Goal: Task Accomplishment & Management: Complete application form

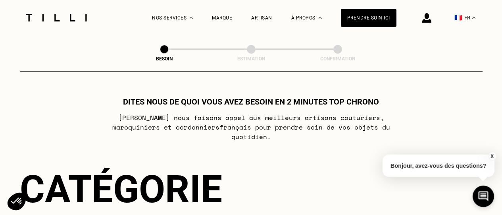
click at [428, 19] on img at bounding box center [426, 18] width 9 height 10
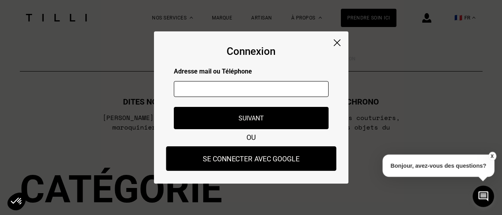
click at [236, 159] on button "Se connecter avec Google" at bounding box center [251, 158] width 170 height 25
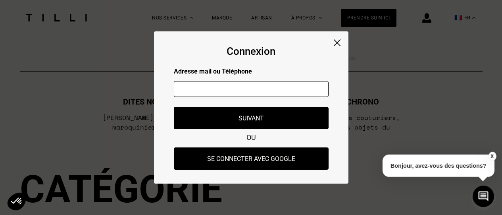
click at [249, 85] on input "text" at bounding box center [251, 89] width 155 height 16
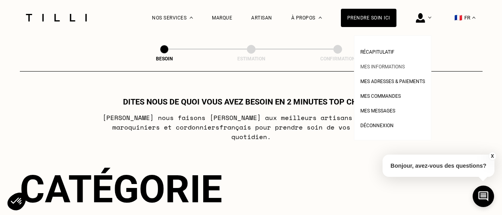
click at [383, 64] on link "Mes informations" at bounding box center [382, 66] width 44 height 8
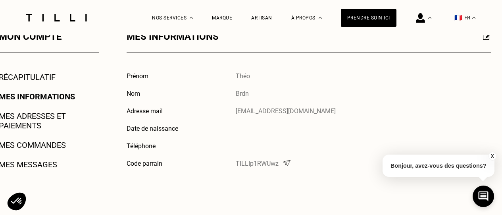
scroll to position [159, 0]
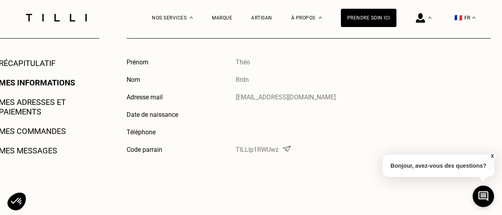
click at [243, 77] on p "Brdn" at bounding box center [242, 80] width 13 height 8
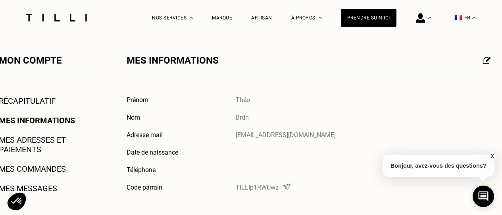
scroll to position [119, 0]
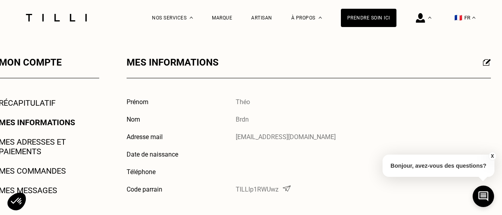
click at [23, 105] on link "Récapitulatif" at bounding box center [27, 103] width 57 height 10
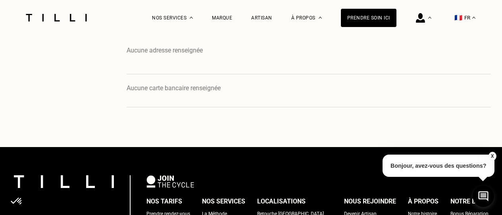
scroll to position [436, 0]
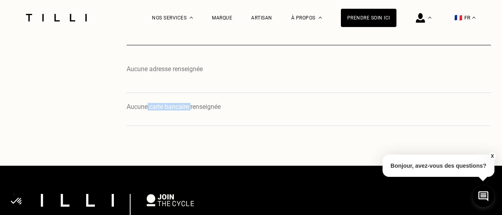
drag, startPoint x: 146, startPoint y: 108, endPoint x: 191, endPoint y: 108, distance: 44.4
click at [191, 108] on p "Aucune carte bancaire renseignée" at bounding box center [174, 107] width 94 height 8
click at [200, 108] on p "Aucune carte bancaire renseignée" at bounding box center [174, 107] width 94 height 8
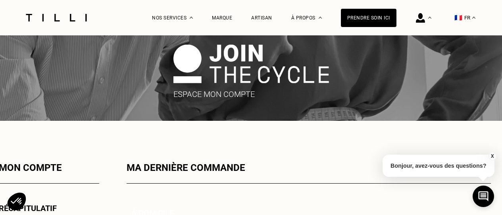
scroll to position [0, 0]
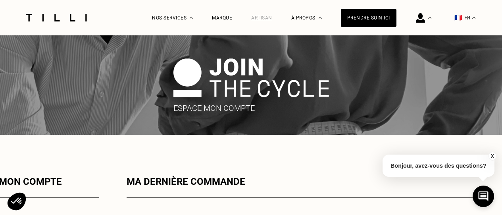
click at [259, 15] on div "Artisan" at bounding box center [261, 18] width 21 height 6
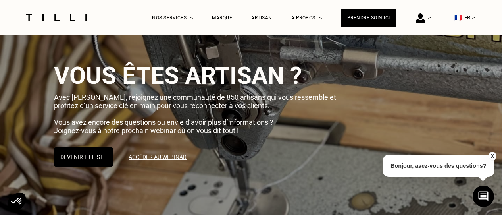
scroll to position [40, 0]
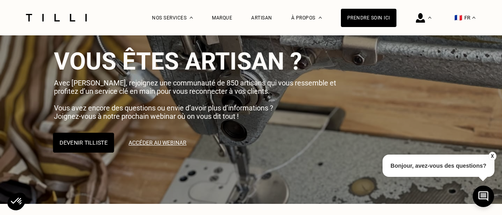
click at [93, 149] on button "Devenir Tilliste" at bounding box center [83, 143] width 61 height 20
select select "FR"
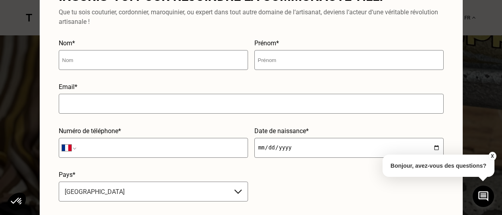
scroll to position [0, 0]
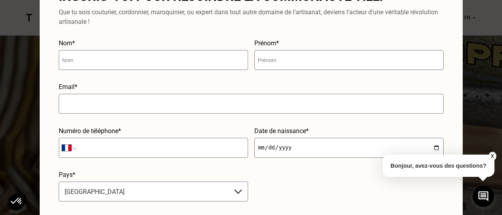
click at [140, 30] on div "Inscris-toi pour rejoindre la communauté Tilli Que tu sois couturier, cordonnie…" at bounding box center [251, 107] width 423 height 285
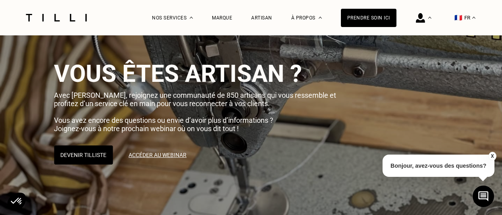
scroll to position [40, 0]
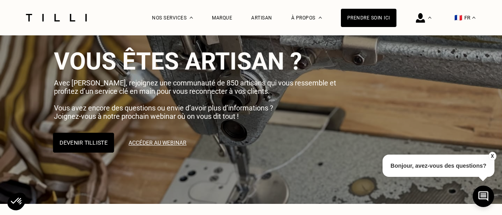
click at [62, 143] on button "Devenir Tilliste" at bounding box center [83, 143] width 61 height 20
select select "FR"
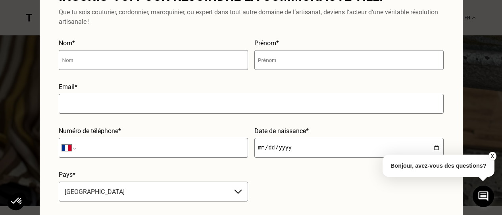
scroll to position [0, 0]
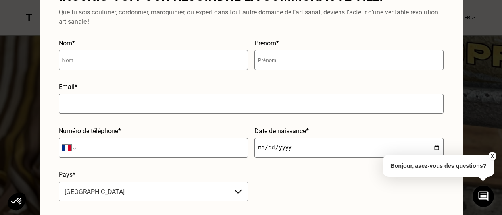
click at [79, 66] on input "text" at bounding box center [153, 60] width 189 height 20
type input "Bourdin"
type input "Théo"
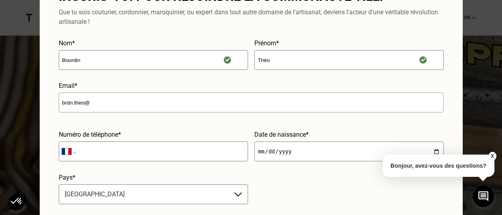
type input "[EMAIL_ADDRESS][DOMAIN_NAME]"
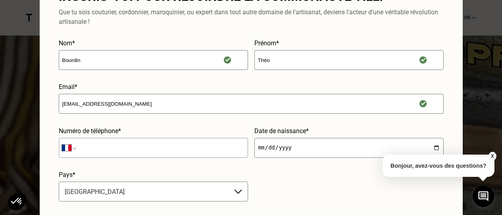
click at [110, 147] on input "tel" at bounding box center [153, 148] width 189 height 20
type input "06 81 71 80 10"
click at [282, 140] on input "date" at bounding box center [348, 148] width 189 height 20
click at [282, 146] on input "date" at bounding box center [348, 148] width 189 height 20
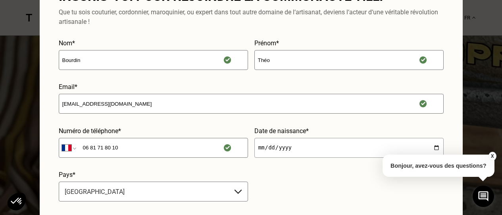
click at [282, 146] on input "date" at bounding box center [348, 148] width 189 height 20
click at [255, 150] on input "date" at bounding box center [348, 148] width 189 height 20
type input "[DATE]"
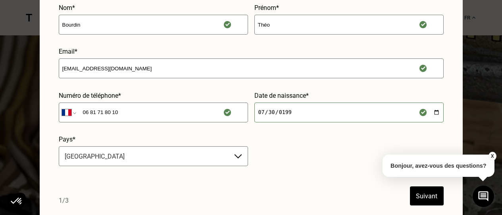
scroll to position [40, 0]
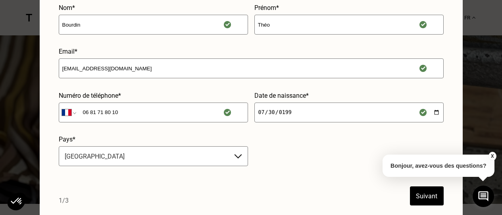
click at [417, 191] on button "Suivant" at bounding box center [427, 195] width 34 height 19
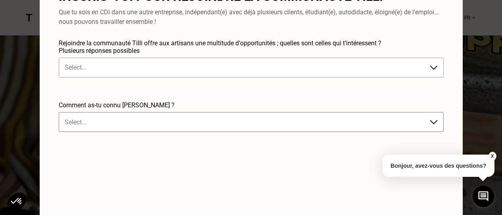
scroll to position [0, 0]
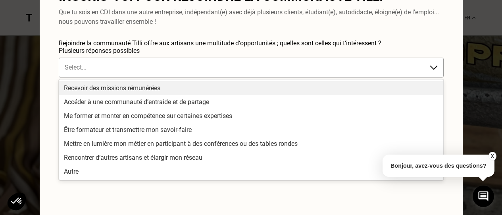
click at [112, 72] on div "Select..." at bounding box center [243, 67] width 365 height 13
click at [106, 88] on div "Recevoir des missions rémunérées" at bounding box center [251, 88] width 384 height 14
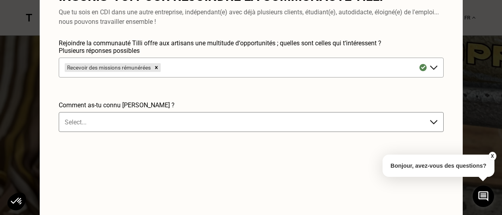
click at [115, 68] on div "Recevoir des missions rémunérées" at bounding box center [108, 67] width 87 height 9
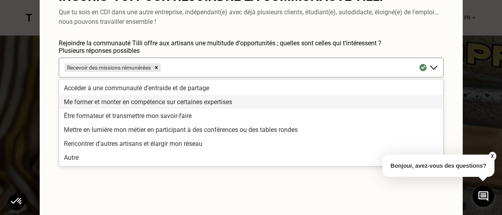
click at [102, 99] on div "Me former et monter en compétence sur certaines expertises" at bounding box center [251, 102] width 384 height 14
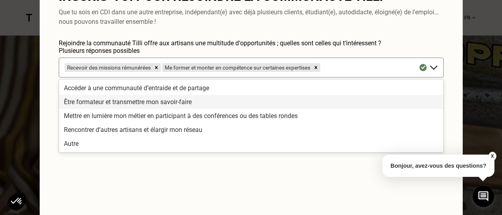
click at [109, 105] on div "Être formateur et transmettre mon savoir-faire" at bounding box center [251, 102] width 384 height 14
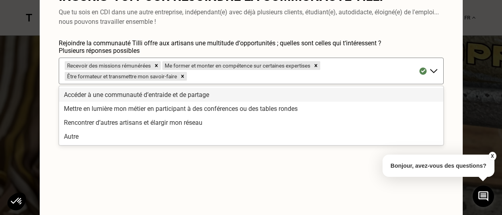
click at [111, 94] on div "Accéder à une communauté d’entraide et de partage" at bounding box center [251, 95] width 384 height 14
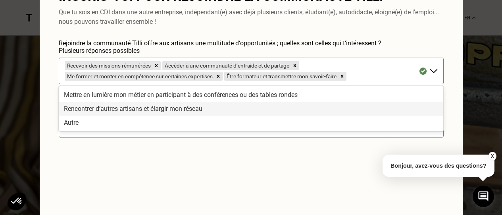
click at [118, 107] on div "Rencontrer d’autres artisans et élargir mon réseau" at bounding box center [251, 109] width 384 height 14
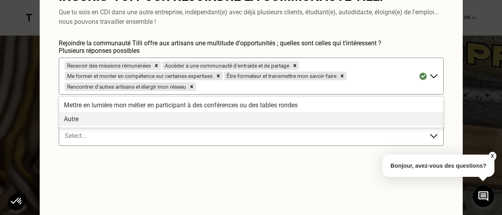
click at [71, 166] on form "Rejoindre la communauté Tilli offre aux artisans une multitude d‘opportunités ;…" at bounding box center [251, 139] width 385 height 201
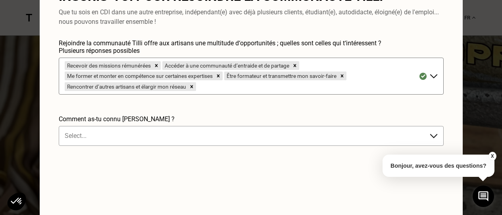
click at [85, 136] on div at bounding box center [243, 135] width 357 height 9
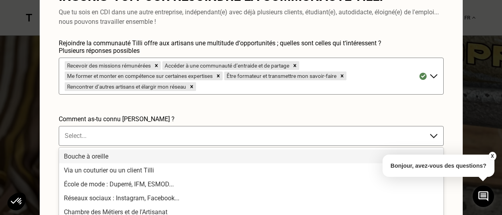
click at [80, 157] on div "Bouche à oreille" at bounding box center [251, 156] width 384 height 14
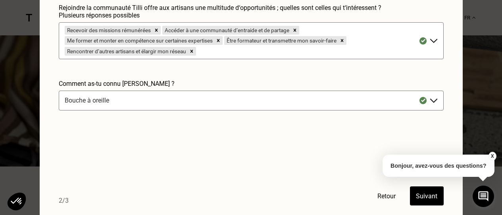
scroll to position [79, 0]
click at [217, 109] on div "Bouche à oreille" at bounding box center [251, 100] width 385 height 20
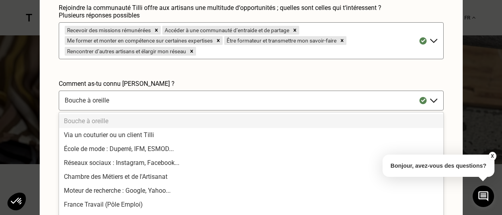
click at [132, 117] on div "Bouche à oreille" at bounding box center [251, 121] width 384 height 14
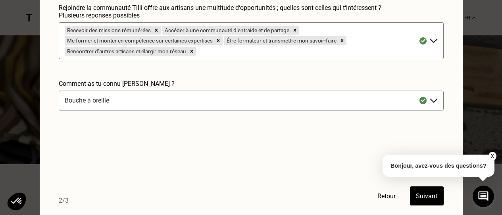
click at [427, 202] on button "Suivant" at bounding box center [427, 195] width 34 height 19
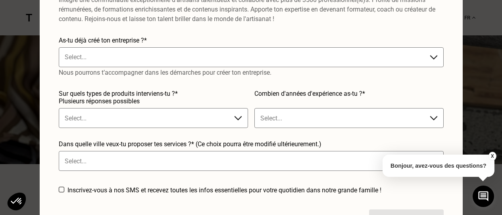
scroll to position [0, 0]
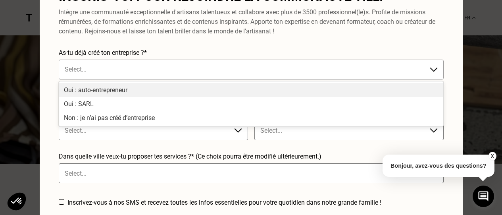
click at [119, 69] on div at bounding box center [243, 69] width 357 height 9
click at [106, 91] on div "Oui : auto-entrepreneur" at bounding box center [251, 90] width 384 height 14
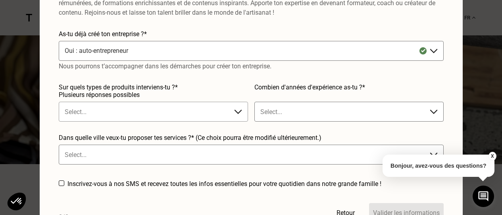
scroll to position [35, 0]
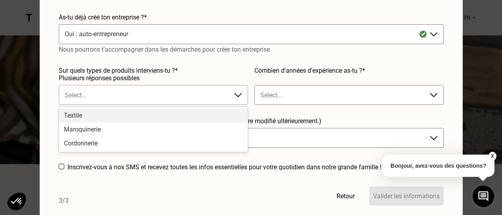
click at [125, 96] on div at bounding box center [145, 94] width 161 height 9
click at [115, 118] on div "Textile" at bounding box center [153, 115] width 188 height 14
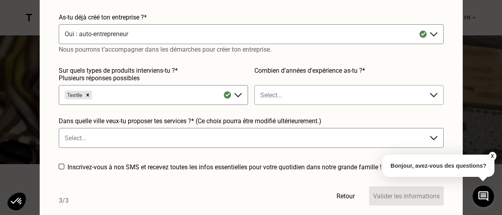
click at [285, 95] on div at bounding box center [340, 94] width 161 height 9
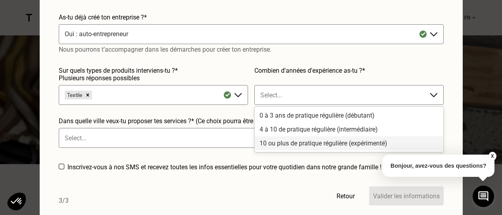
click at [274, 142] on div "10 ou plus de pratique régulière (expérimenté)" at bounding box center [349, 143] width 188 height 14
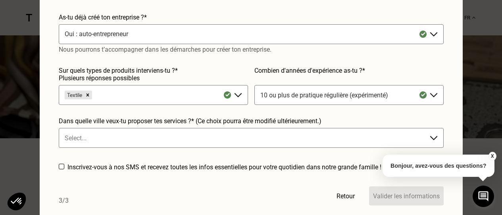
scroll to position [119, 0]
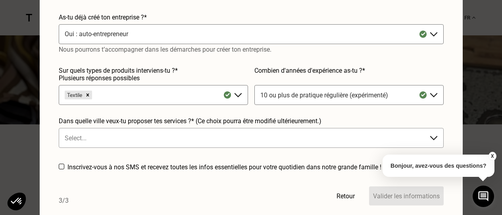
click at [123, 136] on div at bounding box center [243, 137] width 357 height 9
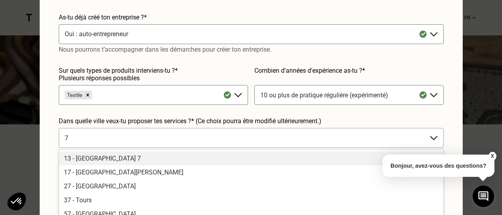
type input "75"
click at [117, 157] on div "75 - Paris Hypercentre" at bounding box center [251, 158] width 384 height 14
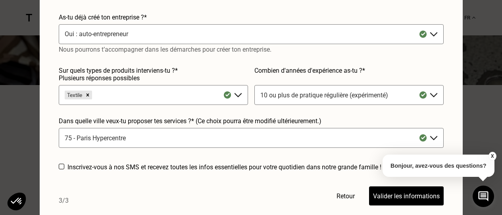
scroll to position [159, 0]
click at [492, 153] on button "X" at bounding box center [492, 156] width 8 height 9
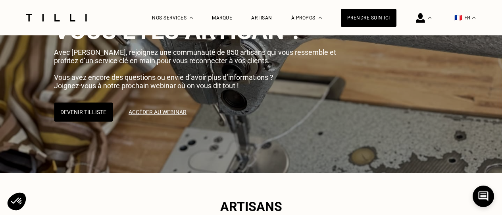
scroll to position [0, 0]
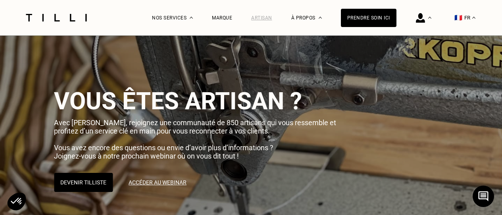
click at [267, 15] on div "Artisan" at bounding box center [261, 18] width 21 height 6
click at [264, 17] on div "Artisan" at bounding box center [261, 18] width 21 height 6
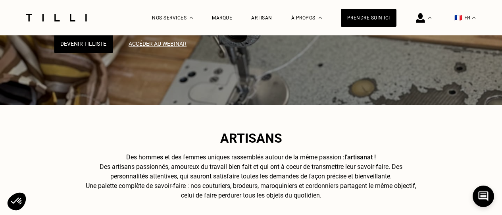
scroll to position [79, 0]
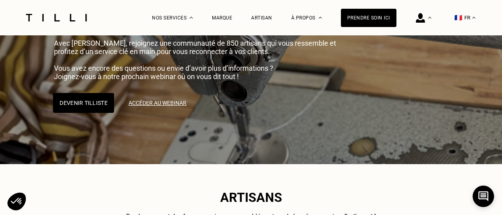
click at [64, 108] on button "Devenir Tilliste" at bounding box center [83, 103] width 61 height 20
select select "FR"
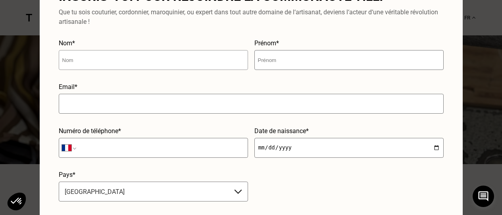
click at [88, 53] on input "text" at bounding box center [153, 60] width 189 height 20
type input "Bourdin"
type input "Théo"
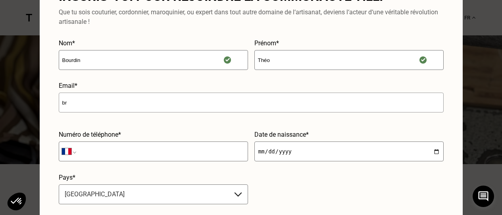
type input "[EMAIL_ADDRESS][DOMAIN_NAME]"
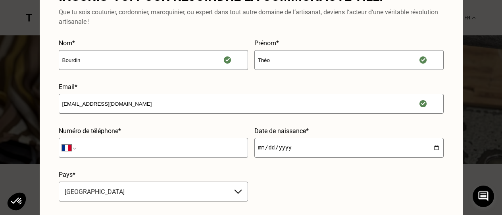
click at [158, 146] on input "tel" at bounding box center [153, 148] width 189 height 20
type input "06 81 71 80 10"
click at [261, 152] on input "date" at bounding box center [348, 148] width 189 height 20
type input "[DATE]"
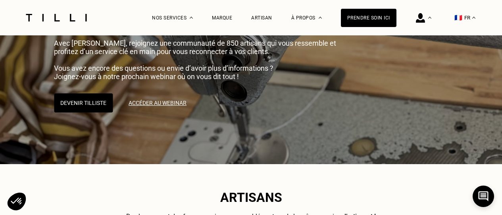
click at [449, 97] on div "Devenir Tilliste Accéder au webinar" at bounding box center [305, 102] width 502 height 19
click at [97, 104] on button "Devenir Tilliste" at bounding box center [83, 103] width 61 height 20
select select "FR"
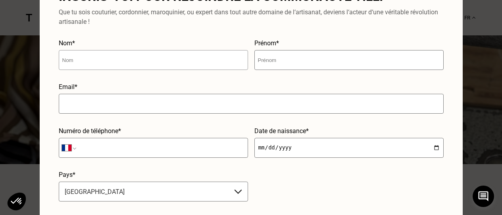
click at [83, 61] on input "text" at bounding box center [153, 60] width 189 height 20
type input "Bourdin"
click at [269, 59] on input "text" at bounding box center [348, 60] width 189 height 20
type input "Théo"
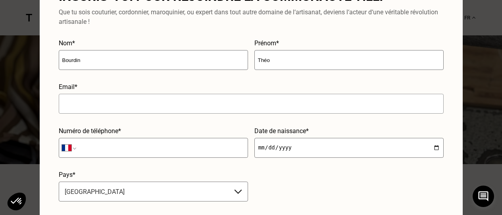
click at [270, 99] on input "text" at bounding box center [251, 104] width 385 height 20
type input "[EMAIL_ADDRESS][DOMAIN_NAME]"
click at [143, 153] on input "tel" at bounding box center [153, 148] width 189 height 20
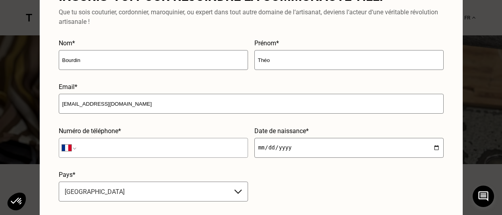
click at [143, 153] on input "tel" at bounding box center [153, 148] width 189 height 20
type input "06 81 71 80 10"
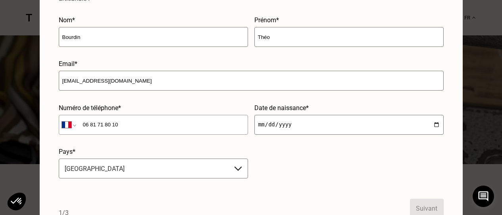
scroll to position [35, 0]
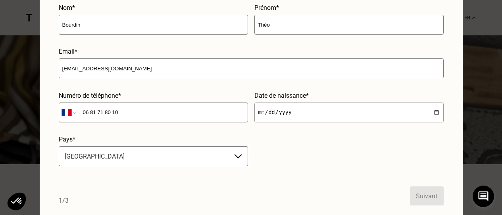
click at [321, 114] on input "date" at bounding box center [348, 112] width 189 height 20
click at [285, 110] on input "date" at bounding box center [348, 112] width 189 height 20
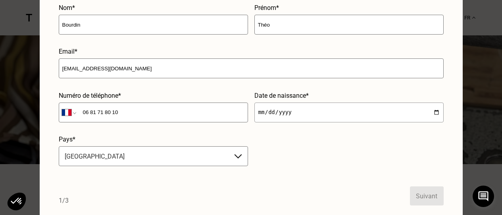
click at [285, 110] on input "date" at bounding box center [348, 112] width 189 height 20
click at [294, 111] on input "date" at bounding box center [348, 112] width 189 height 20
click at [257, 112] on input "date" at bounding box center [348, 112] width 189 height 20
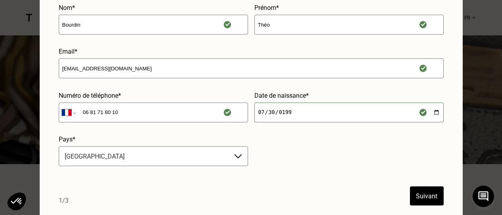
type input "[DATE]"
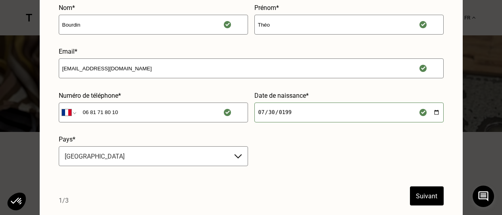
scroll to position [159, 0]
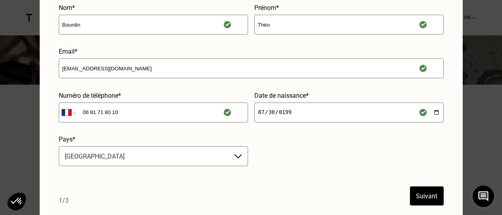
click at [422, 203] on button "Suivant" at bounding box center [427, 195] width 34 height 19
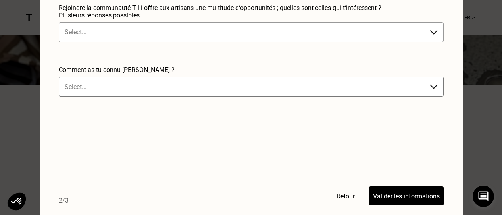
click at [170, 27] on div at bounding box center [243, 31] width 357 height 9
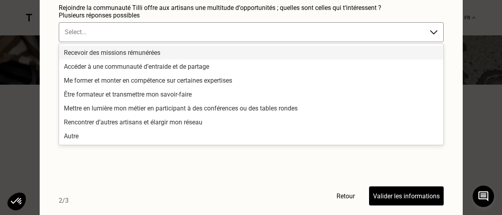
click at [123, 54] on div "Recevoir des missions rémunérées" at bounding box center [251, 53] width 384 height 14
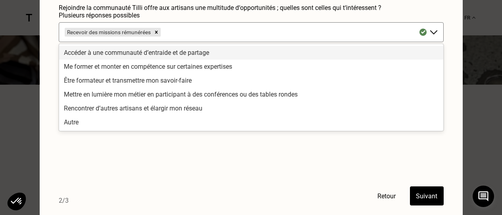
click at [125, 53] on div "Accéder à une communauté d’entraide et de partage" at bounding box center [251, 53] width 384 height 14
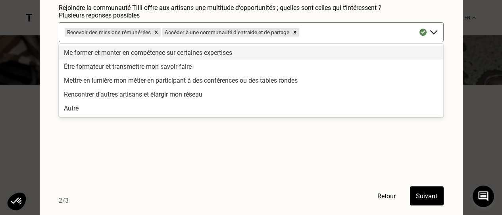
click at [126, 54] on div "Me former et monter en compétence sur certaines expertises" at bounding box center [251, 53] width 384 height 14
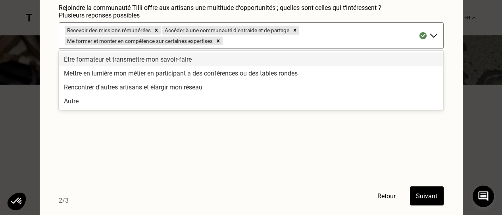
click at [124, 59] on div "Être formateur et transmettre mon savoir-faire" at bounding box center [251, 59] width 384 height 14
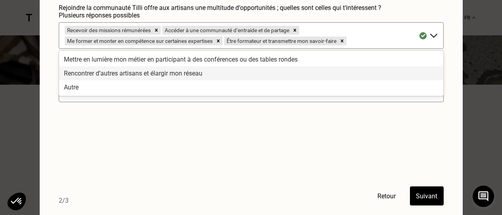
click at [119, 75] on div "Rencontrer d’autres artisans et élargir mon réseau" at bounding box center [251, 73] width 384 height 14
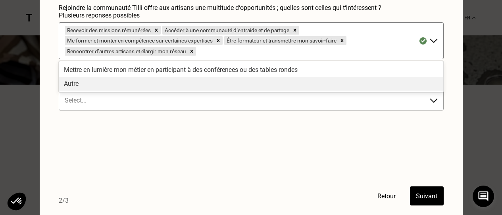
click at [98, 99] on div at bounding box center [243, 100] width 357 height 9
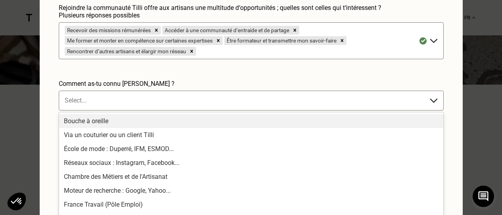
click at [88, 125] on div "Bouche à oreille" at bounding box center [251, 121] width 384 height 14
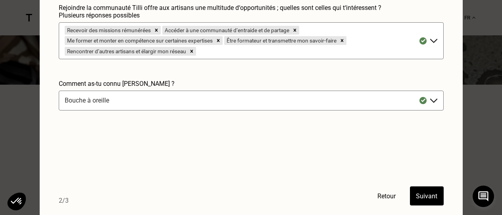
click at [435, 193] on button "Suivant" at bounding box center [427, 195] width 34 height 19
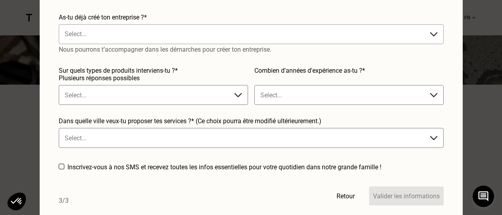
click at [111, 31] on div at bounding box center [243, 33] width 357 height 9
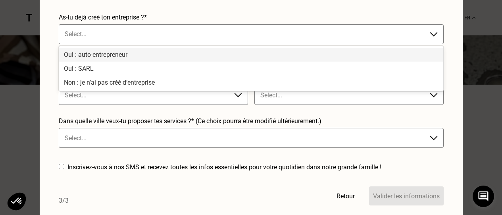
click at [100, 56] on div "Oui : auto-entrepreneur" at bounding box center [251, 55] width 384 height 14
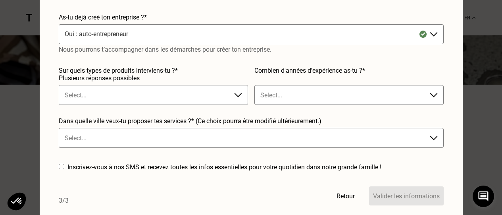
click at [88, 91] on div at bounding box center [145, 94] width 161 height 9
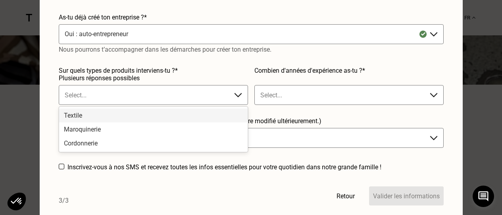
click at [82, 116] on div "Textile" at bounding box center [153, 115] width 188 height 14
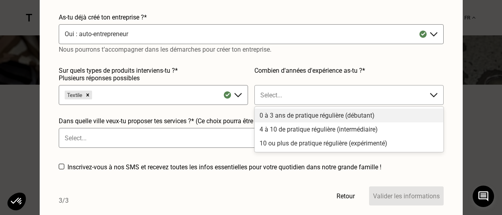
click at [333, 91] on div at bounding box center [340, 94] width 161 height 9
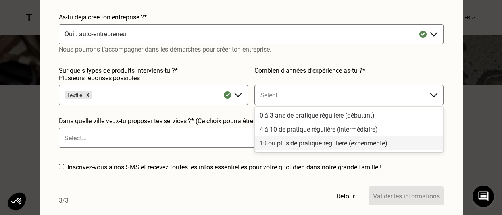
click at [292, 144] on div "10 ou plus de pratique régulière (expérimenté)" at bounding box center [349, 143] width 188 height 14
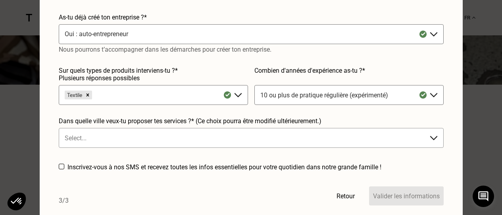
click at [161, 136] on div at bounding box center [243, 137] width 357 height 9
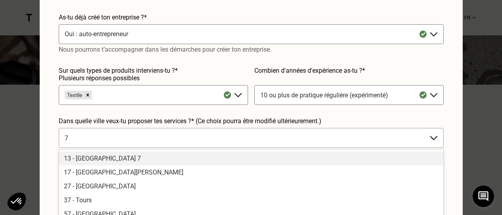
type input "75"
click at [120, 159] on div "75 - Paris Hypercentre" at bounding box center [251, 158] width 384 height 14
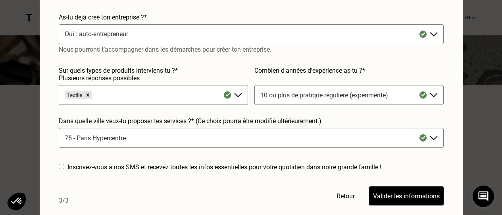
click at [394, 194] on button "Valider les informations" at bounding box center [406, 195] width 75 height 19
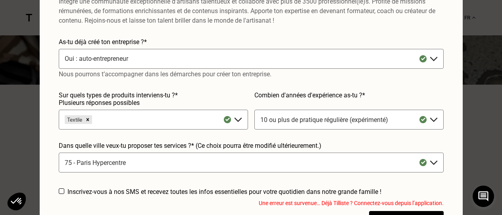
scroll to position [0, 0]
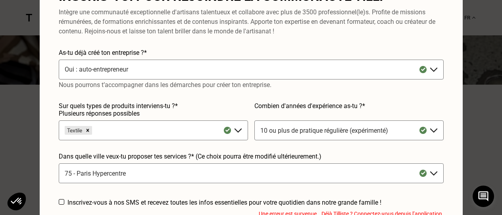
click at [231, 16] on p "Intègre une communauté exceptionnelle d'artisans talentueux et collabore avec p…" at bounding box center [251, 22] width 385 height 29
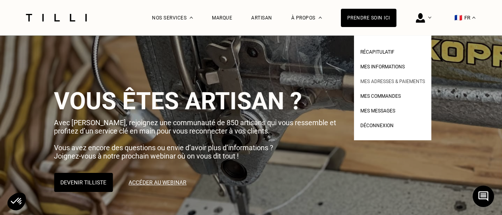
click at [387, 83] on span "Mes adresses & paiements" at bounding box center [392, 82] width 65 height 6
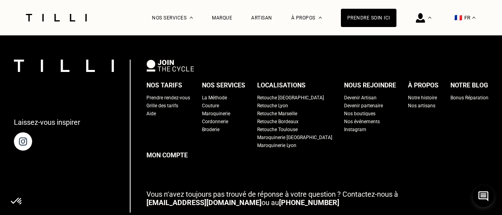
scroll to position [513, 0]
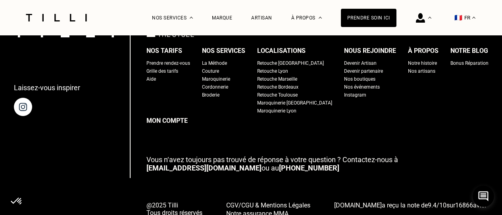
click at [181, 167] on link "[EMAIL_ADDRESS][DOMAIN_NAME]" at bounding box center [203, 167] width 115 height 8
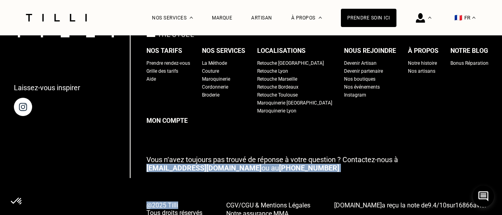
drag, startPoint x: 156, startPoint y: 167, endPoint x: 203, endPoint y: 171, distance: 47.4
click at [204, 172] on div "Laissez-vous inspirer Nos tarifs Prendre rendez-vous Grille des tarifs Aide Nos…" at bounding box center [251, 125] width 475 height 200
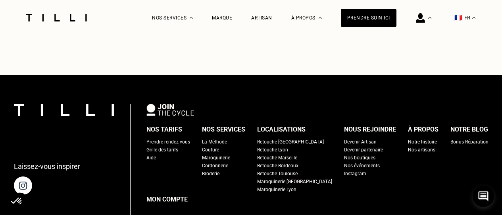
scroll to position [434, 0]
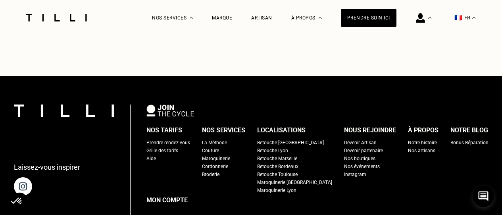
click at [174, 149] on div "Grille des tarifs" at bounding box center [162, 150] width 32 height 8
select select "FR"
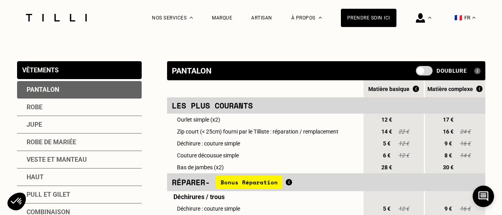
scroll to position [159, 0]
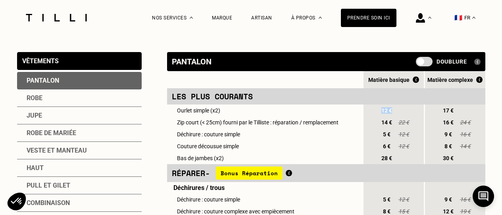
drag, startPoint x: 383, startPoint y: 110, endPoint x: 404, endPoint y: 113, distance: 21.3
click at [404, 113] on div "12 €" at bounding box center [394, 110] width 60 height 11
click at [407, 113] on div "12 €" at bounding box center [394, 110] width 60 height 11
drag, startPoint x: 205, startPoint y: 123, endPoint x: 323, endPoint y: 125, distance: 118.7
click at [323, 125] on td "Zip court (< 25cm) fourni par le Tilliste : réparation / remplacement" at bounding box center [264, 122] width 195 height 12
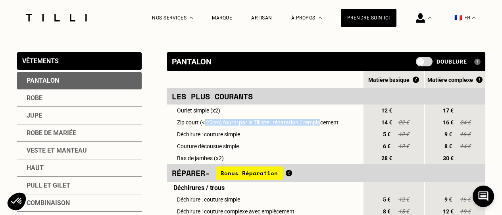
click at [287, 128] on td "Zip court (< 25cm) fourni par le Tilliste : réparation / remplacement" at bounding box center [264, 122] width 195 height 12
drag, startPoint x: 282, startPoint y: 125, endPoint x: 321, endPoint y: 125, distance: 38.5
click at [321, 125] on td "Zip court (< 25cm) fourni par le Tilliste : réparation / remplacement" at bounding box center [264, 122] width 195 height 12
click at [328, 125] on td "Zip court (< 25cm) fourni par le Tilliste : réparation / remplacement" at bounding box center [264, 122] width 195 height 12
drag, startPoint x: 194, startPoint y: 136, endPoint x: 234, endPoint y: 137, distance: 39.7
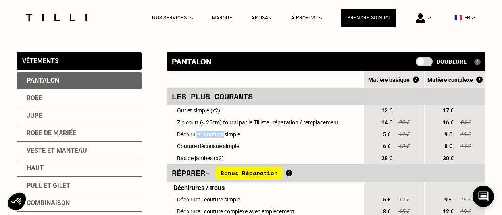
click at [227, 134] on td "Déchirure : couture simple" at bounding box center [264, 134] width 195 height 12
click at [234, 137] on td "Déchirure : couture simple" at bounding box center [264, 134] width 195 height 12
drag, startPoint x: 186, startPoint y: 150, endPoint x: 235, endPoint y: 150, distance: 49.2
click at [235, 150] on td "Couture décousue simple" at bounding box center [264, 146] width 195 height 12
click at [245, 150] on td "Couture décousue simple" at bounding box center [264, 146] width 195 height 12
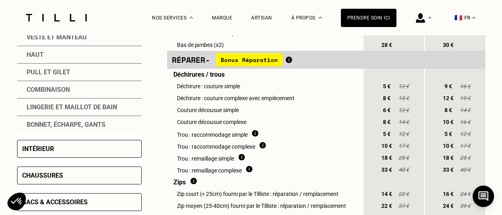
scroll to position [278, 0]
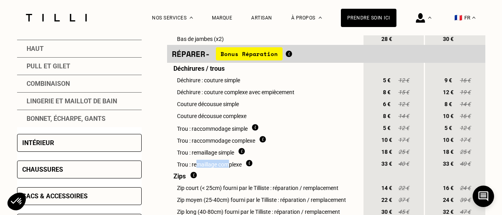
drag, startPoint x: 198, startPoint y: 172, endPoint x: 235, endPoint y: 172, distance: 36.9
click at [231, 169] on td "Trou : remaillage complexe" at bounding box center [264, 164] width 195 height 12
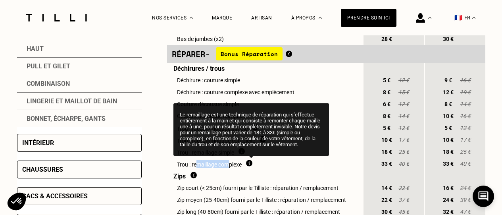
click at [252, 166] on img at bounding box center [249, 163] width 6 height 7
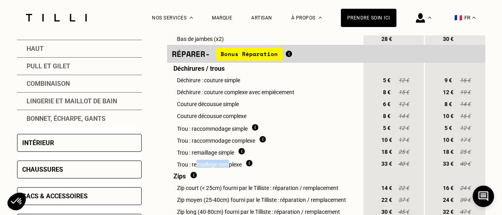
click at [223, 169] on td "Trou : remaillage complexe" at bounding box center [264, 164] width 195 height 12
drag, startPoint x: 198, startPoint y: 152, endPoint x: 229, endPoint y: 155, distance: 30.8
click at [213, 154] on td "Trou : remaillage simple" at bounding box center [264, 152] width 195 height 12
click at [229, 155] on td "Trou : remaillage simple" at bounding box center [264, 152] width 195 height 12
drag, startPoint x: 219, startPoint y: 147, endPoint x: 261, endPoint y: 150, distance: 41.8
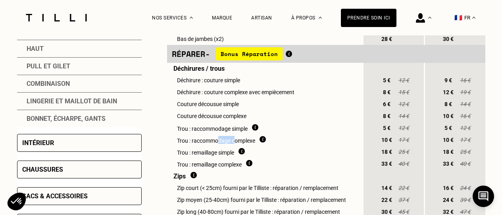
click at [236, 146] on td "Trou : raccommodage complexe" at bounding box center [264, 140] width 195 height 12
click at [261, 146] on td "Trou : raccommodage complexe" at bounding box center [264, 140] width 195 height 12
drag, startPoint x: 220, startPoint y: 125, endPoint x: 239, endPoint y: 124, distance: 19.4
click at [239, 122] on td "Couture décousue complexe" at bounding box center [264, 116] width 195 height 12
click at [263, 119] on td "Couture décousue complexe" at bounding box center [264, 116] width 195 height 12
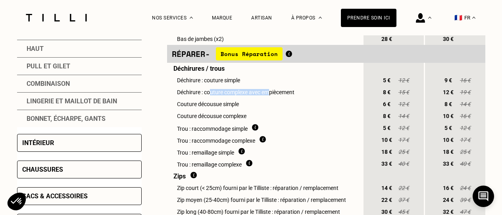
drag, startPoint x: 211, startPoint y: 93, endPoint x: 272, endPoint y: 98, distance: 61.7
click at [272, 98] on td "Déchirure : couture complexe avec empiècement" at bounding box center [264, 92] width 195 height 12
click at [281, 121] on td "Couture décousue complexe" at bounding box center [264, 116] width 195 height 12
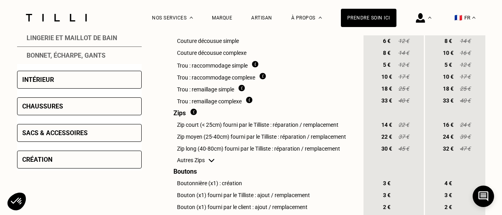
scroll to position [436, 0]
